Goal: Find specific fact: Find contact information

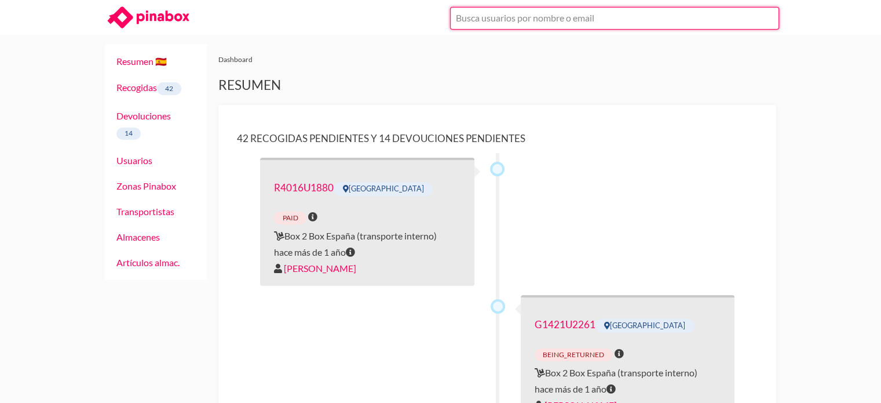
click at [511, 19] on input "text" at bounding box center [614, 18] width 329 height 23
type input "juan jose solis"
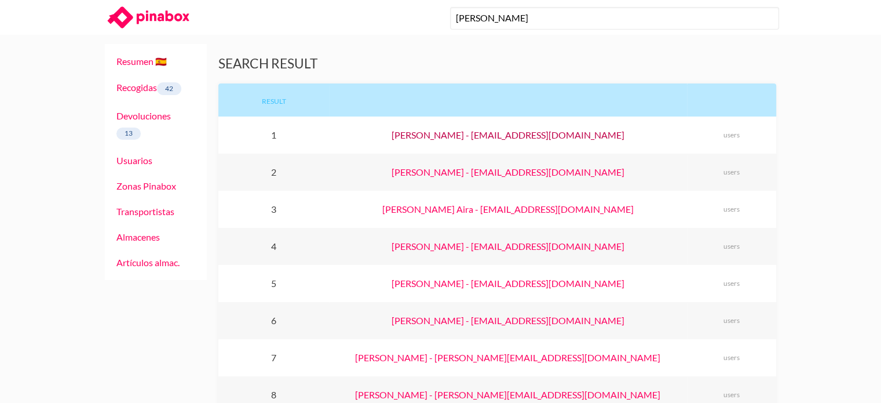
click at [518, 132] on link "JUAN JOSE SOLIS - juanjosesolisherrera@gmail.com" at bounding box center [508, 134] width 233 height 11
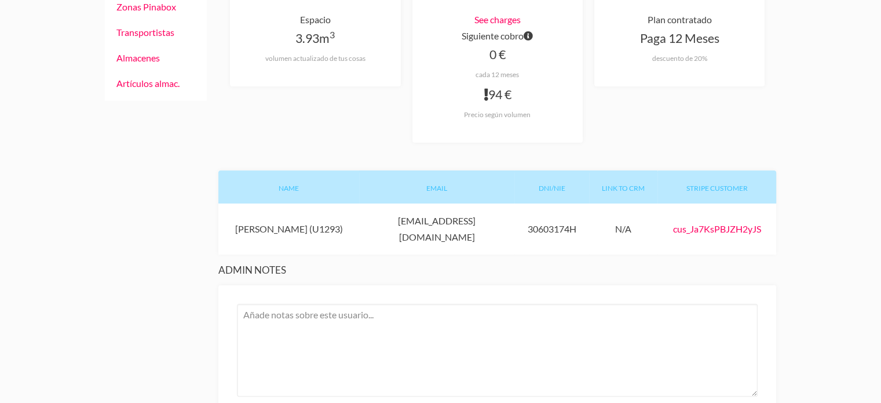
scroll to position [290, 0]
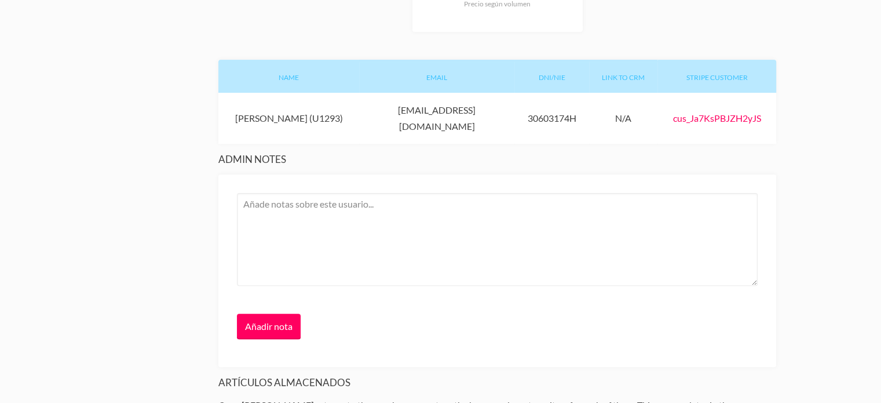
drag, startPoint x: 511, startPoint y: 108, endPoint x: 367, endPoint y: 110, distance: 143.1
click at [367, 110] on div "Email [EMAIL_ADDRESS][DOMAIN_NAME]" at bounding box center [436, 118] width 155 height 51
copy div "[EMAIL_ADDRESS][DOMAIN_NAME]"
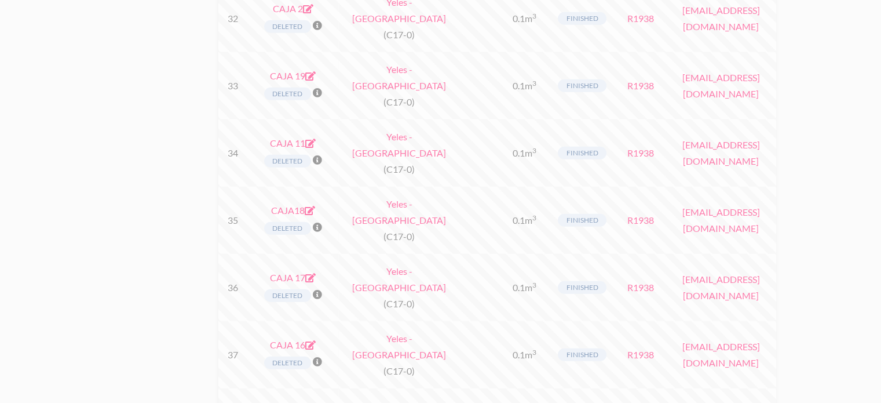
scroll to position [2955, 0]
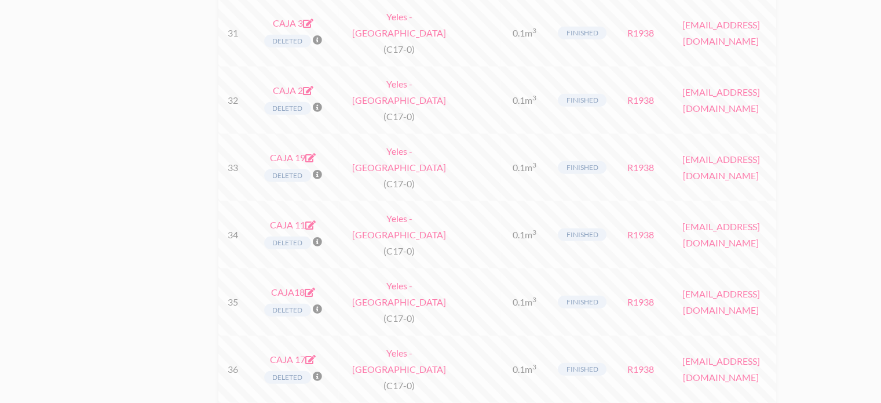
scroll to position [2744, 0]
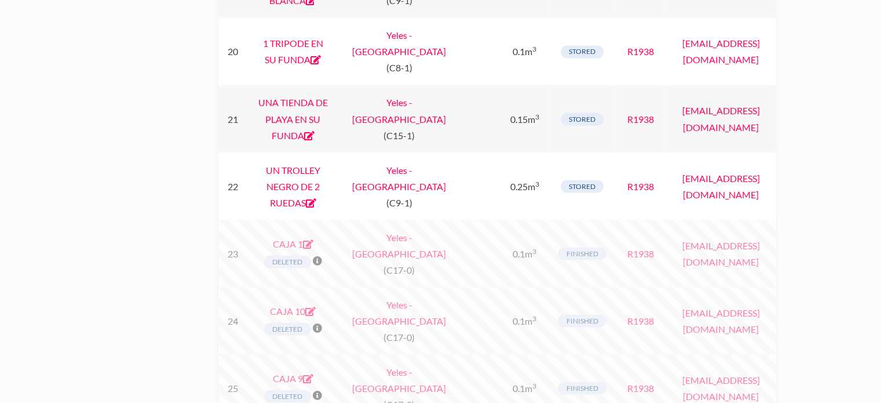
scroll to position [1991, 0]
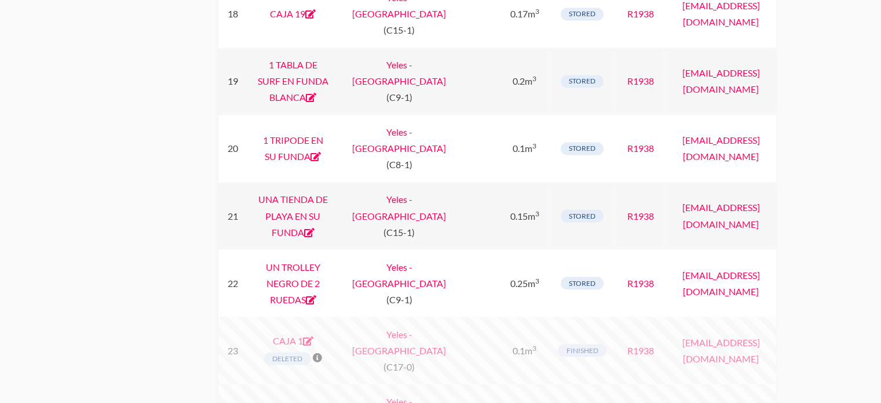
click at [100, 137] on div "Resumen 🇪🇸 Recogidas 42 Devoluciones 13 Usuarios Zonas Pinabox Transportistas A…" at bounding box center [440, 181] width 695 height 4275
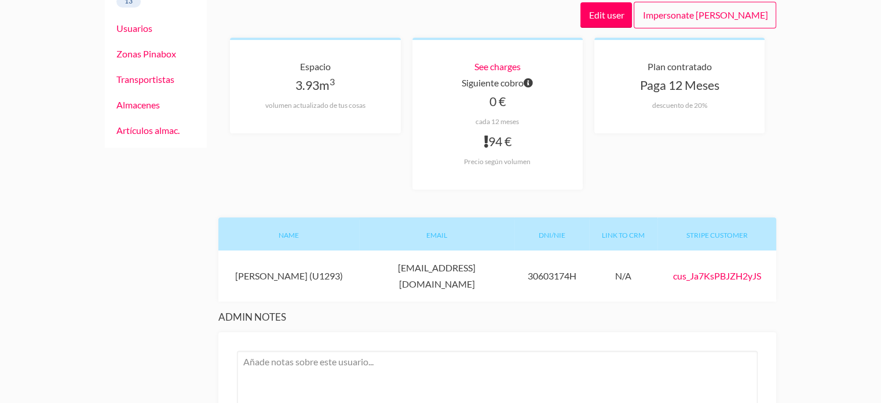
scroll to position [195, 0]
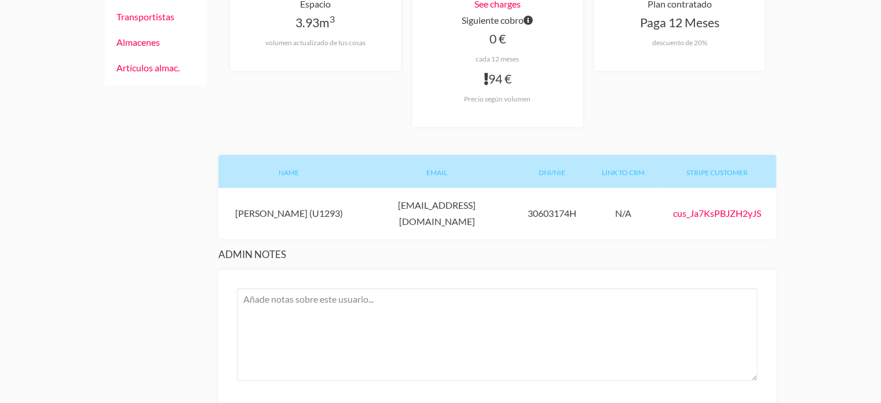
click at [327, 207] on div "Name JUAN JOSE SOLIS (U1293)" at bounding box center [288, 213] width 141 height 51
click at [348, 211] on div "Name JUAN JOSE SOLIS (U1293)" at bounding box center [288, 213] width 141 height 51
drag, startPoint x: 349, startPoint y: 209, endPoint x: 212, endPoint y: 202, distance: 137.5
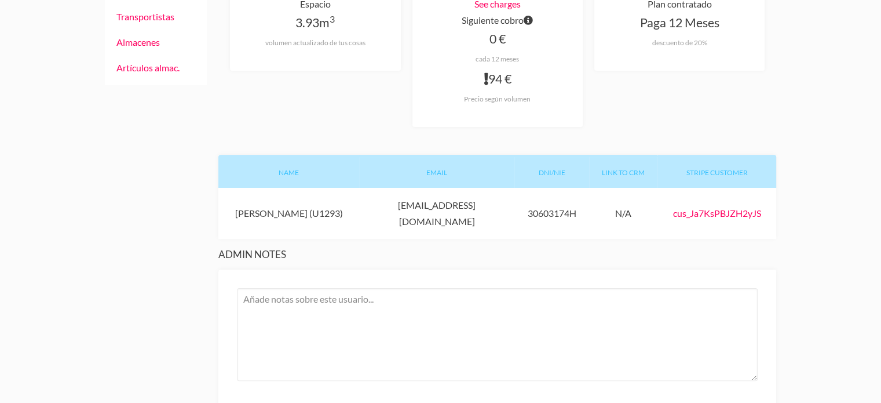
click at [247, 202] on div "Name JUAN JOSE SOLIS (U1293)" at bounding box center [288, 213] width 141 height 51
click at [248, 202] on div "Name JUAN JOSE SOLIS (U1293)" at bounding box center [288, 213] width 141 height 51
click at [267, 204] on div "Name JUAN JOSE SOLIS (U1293)" at bounding box center [288, 213] width 141 height 51
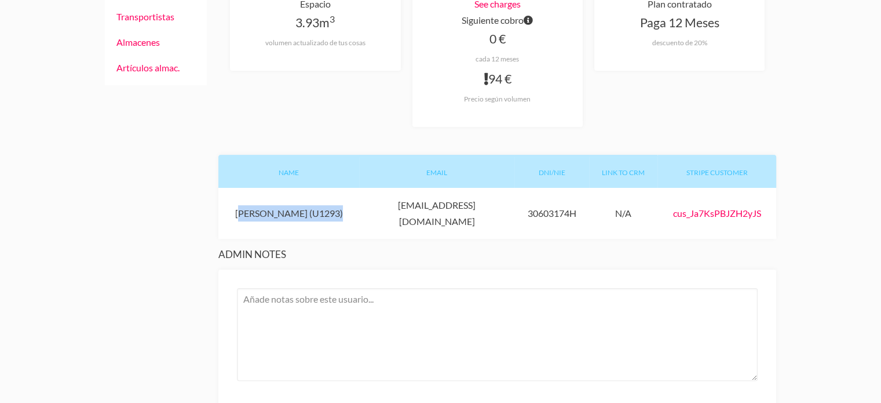
copy div "JUAN JOSE SOLIS (U1293)"
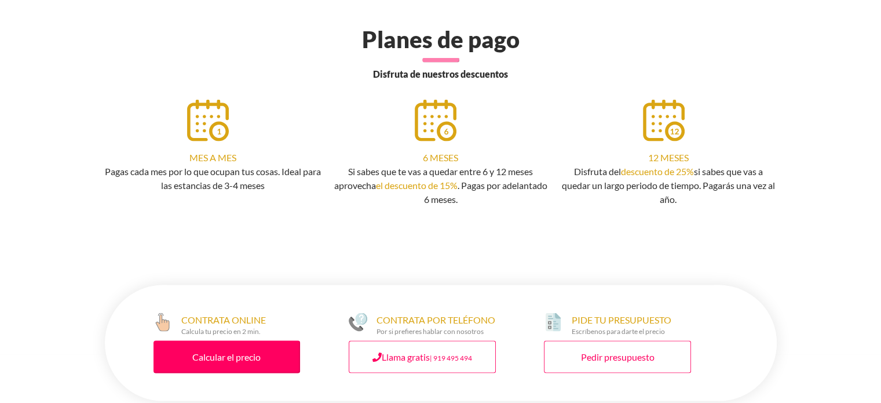
scroll to position [2202, 0]
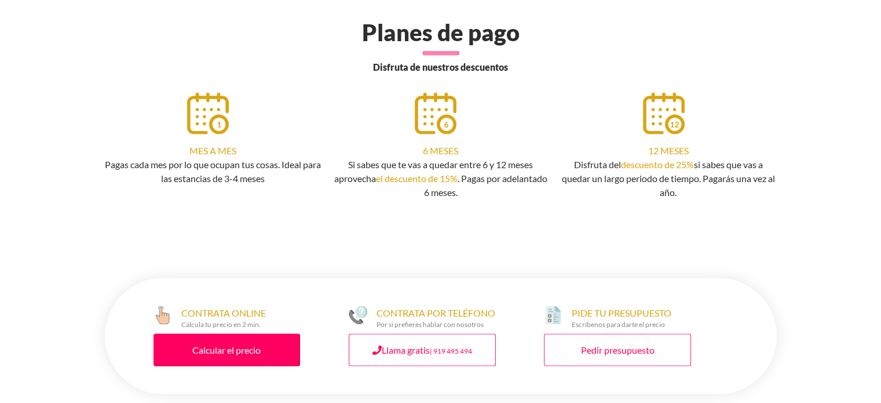
click at [199, 111] on div at bounding box center [208, 113] width 42 height 42
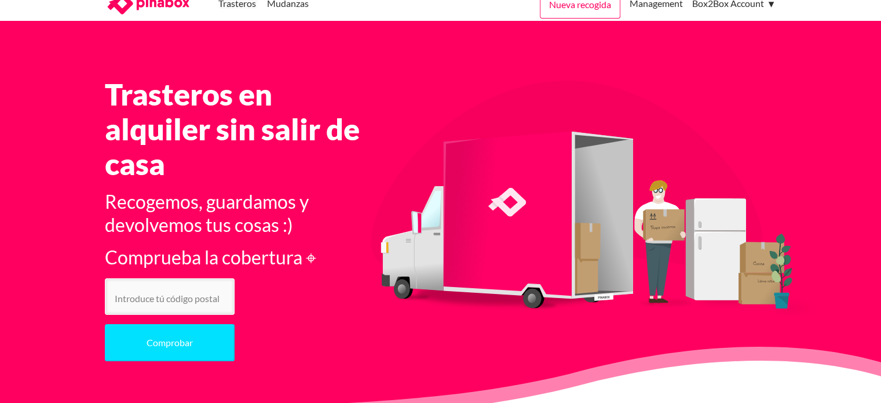
scroll to position [0, 0]
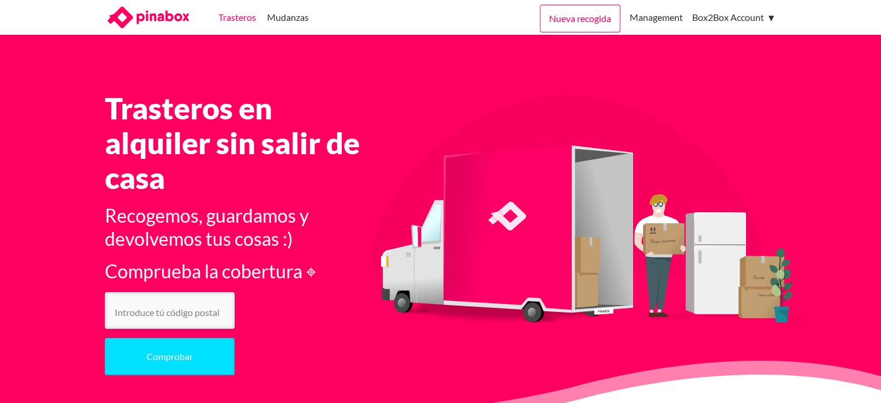
click at [224, 16] on link "Trasteros" at bounding box center [237, 17] width 38 height 35
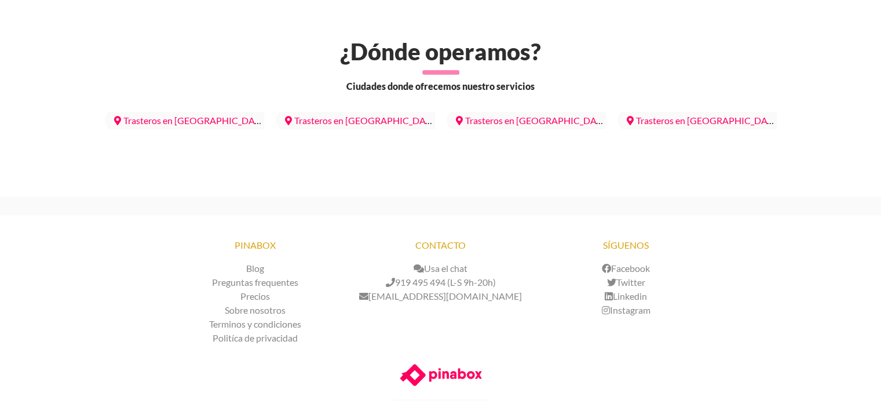
scroll to position [3452, 0]
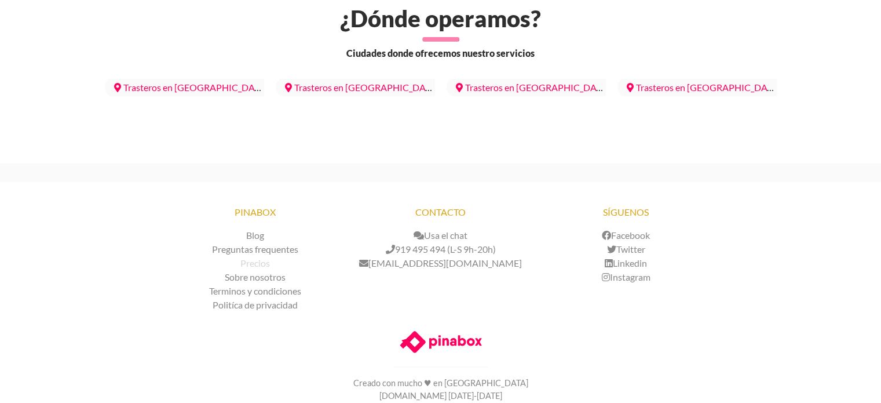
click at [255, 257] on link "Precios" at bounding box center [255, 262] width 30 height 11
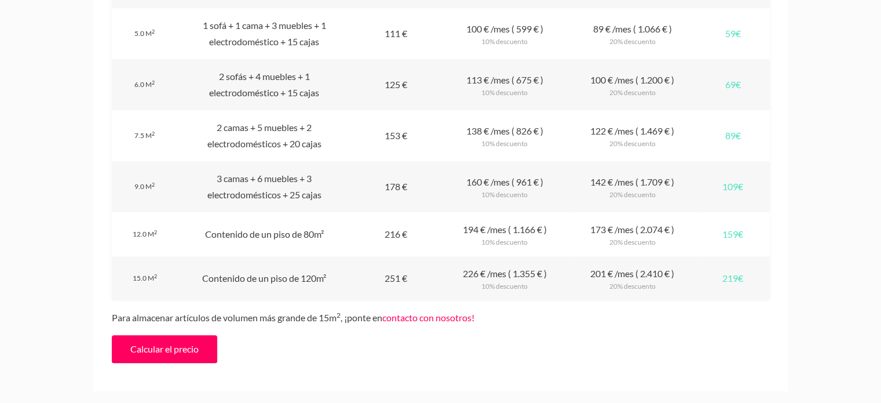
scroll to position [1507, 0]
